Goal: Navigation & Orientation: Understand site structure

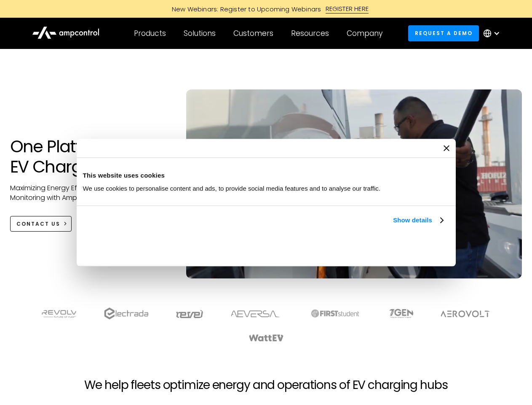
click at [393, 225] on link "Show details" at bounding box center [418, 220] width 50 height 10
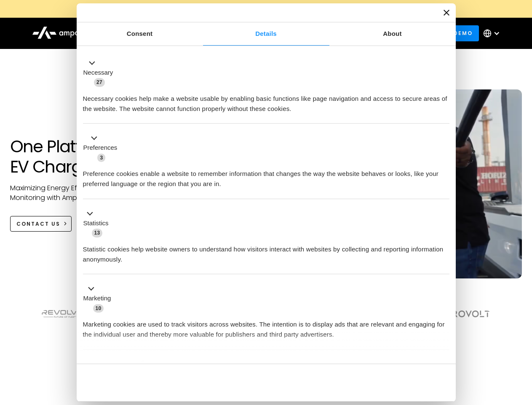
click at [444, 370] on button "Okay" at bounding box center [388, 382] width 121 height 24
click at [523, 340] on section at bounding box center [266, 324] width 532 height 52
click at [259, 33] on div "Customers" at bounding box center [253, 33] width 40 height 9
click at [150, 33] on div "Products" at bounding box center [150, 33] width 32 height 9
click at [200, 33] on div "Solutions" at bounding box center [200, 33] width 32 height 9
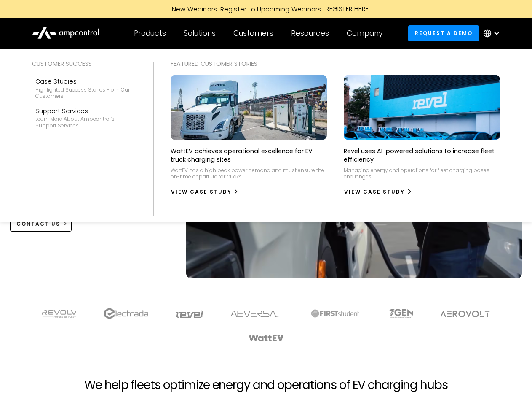
click at [255, 33] on div "Customers" at bounding box center [253, 33] width 40 height 9
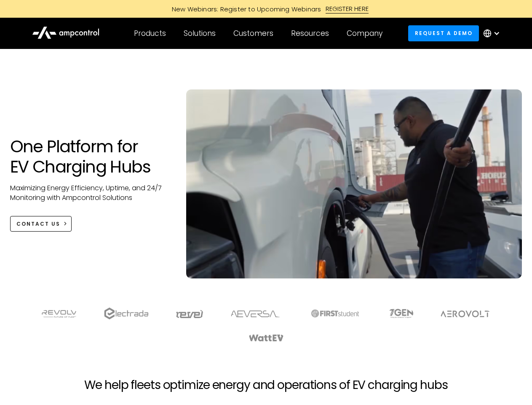
click at [312, 33] on div "Resources" at bounding box center [310, 33] width 38 height 9
click at [368, 33] on div "Company" at bounding box center [365, 33] width 36 height 9
click at [494, 33] on div at bounding box center [497, 33] width 7 height 7
